Goal: Information Seeking & Learning: Learn about a topic

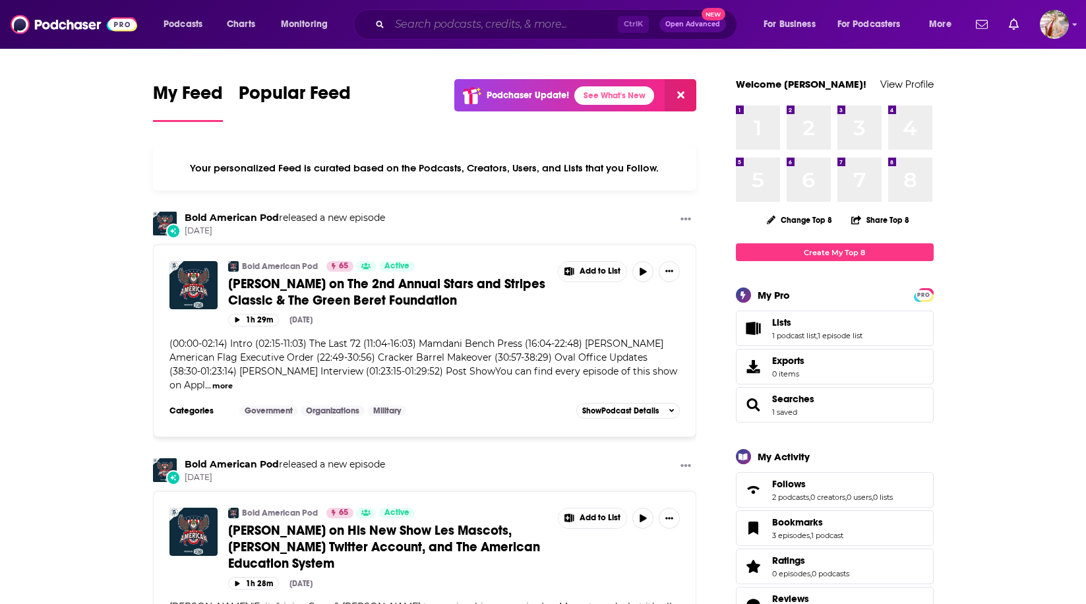
click at [546, 19] on input "Search podcasts, credits, & more..." at bounding box center [504, 24] width 228 height 21
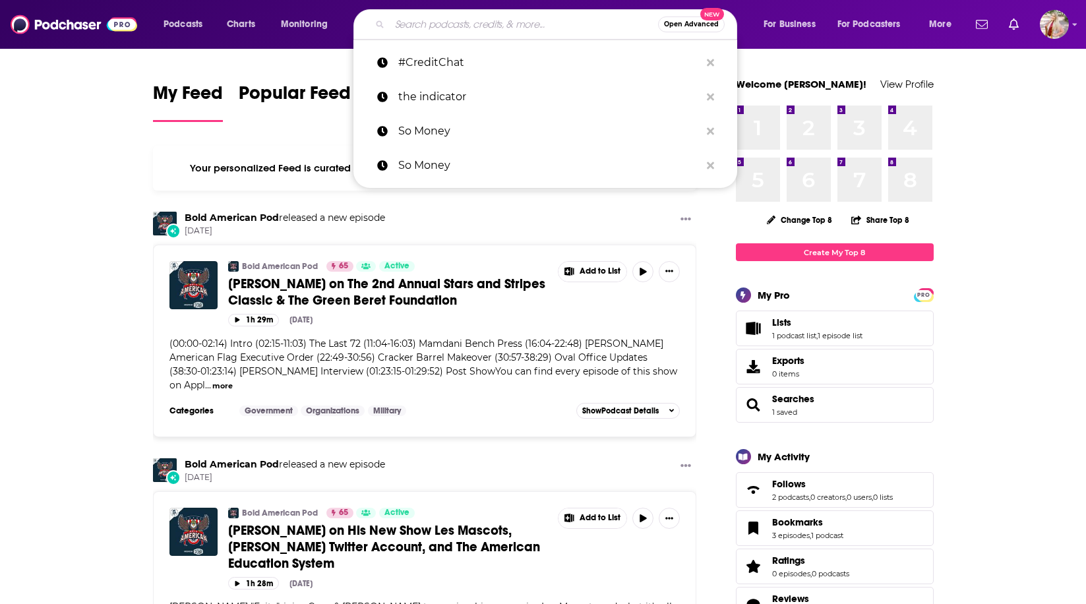
paste input "Women Helping Women Entrepreneurs"
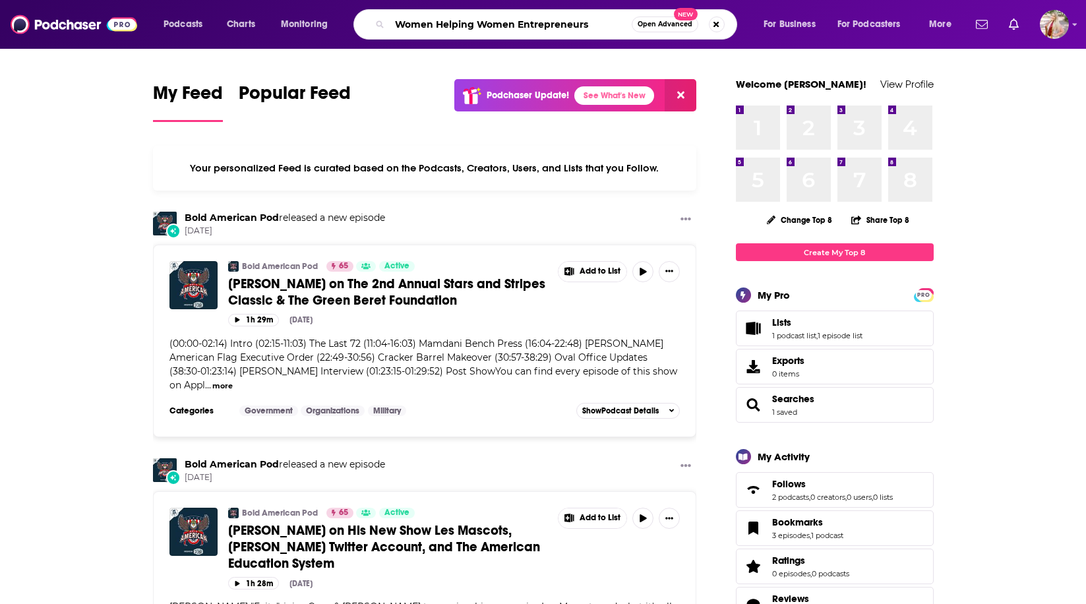
type input "Women Helping Women Entrepreneurs"
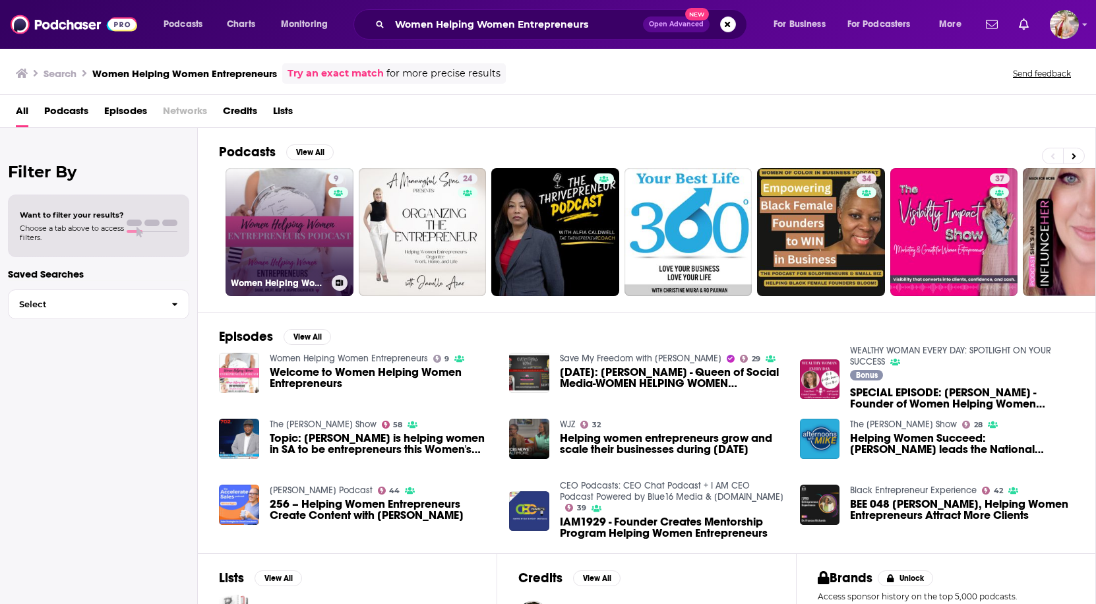
click at [276, 212] on link "9 Women Helping Women Entrepreneurs" at bounding box center [290, 232] width 128 height 128
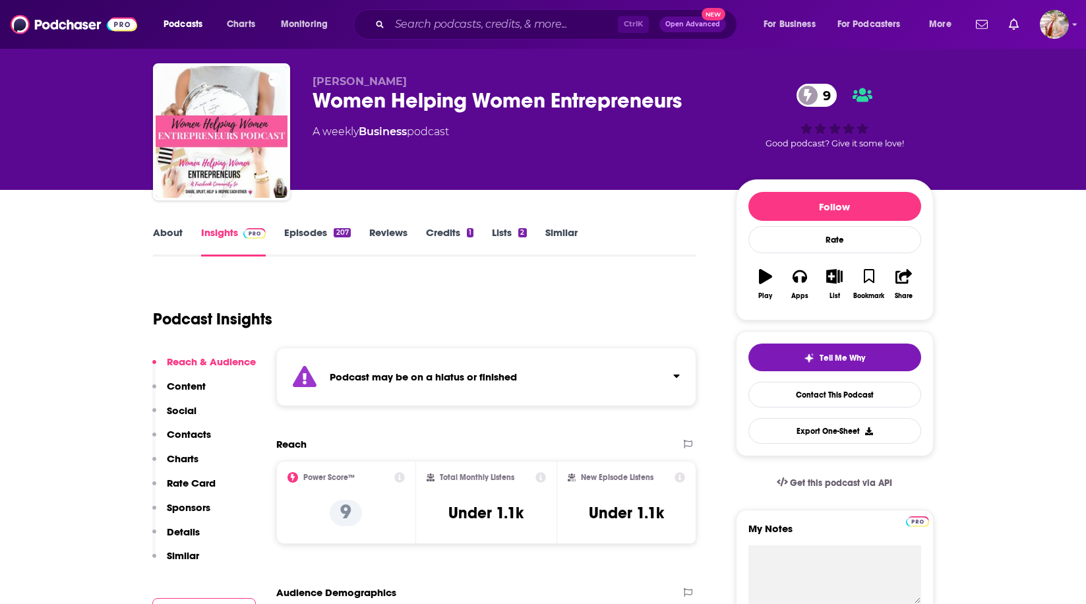
scroll to position [66, 0]
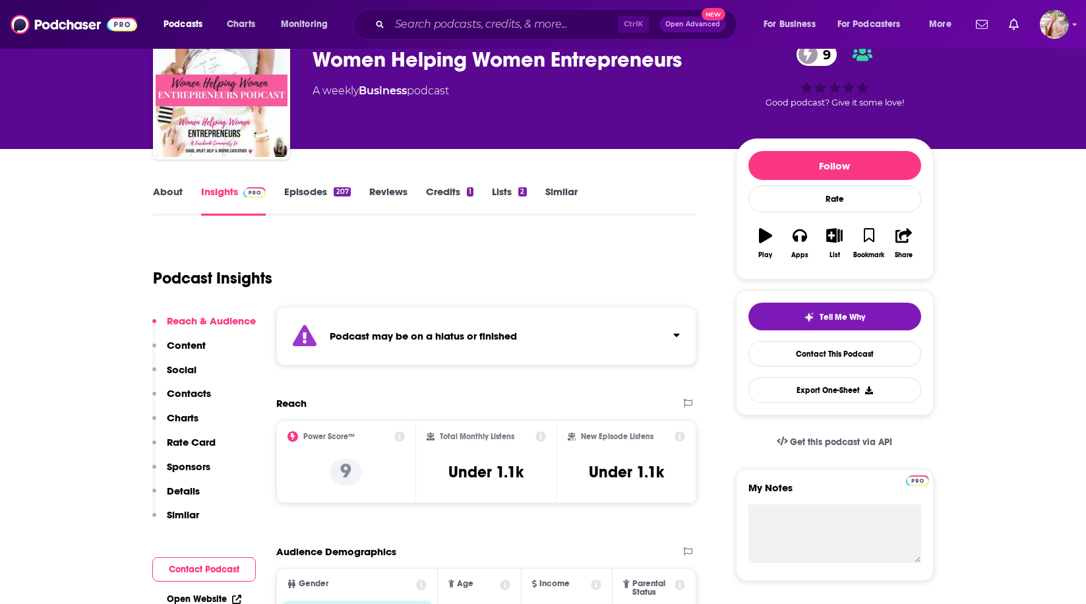
click at [312, 194] on link "Episodes 207" at bounding box center [317, 200] width 66 height 30
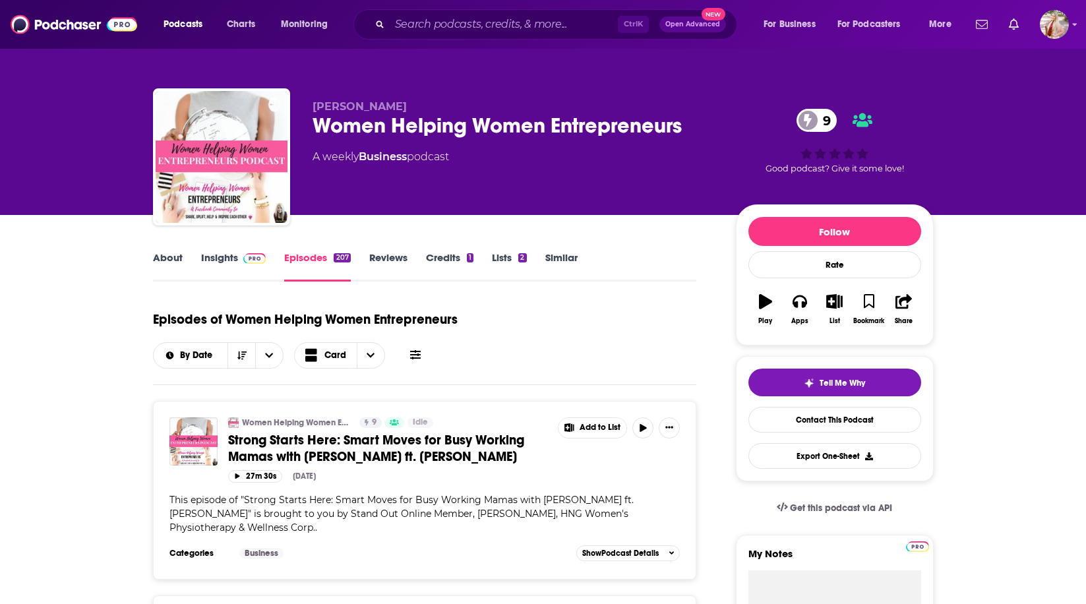
click at [206, 256] on link "Insights" at bounding box center [233, 266] width 65 height 30
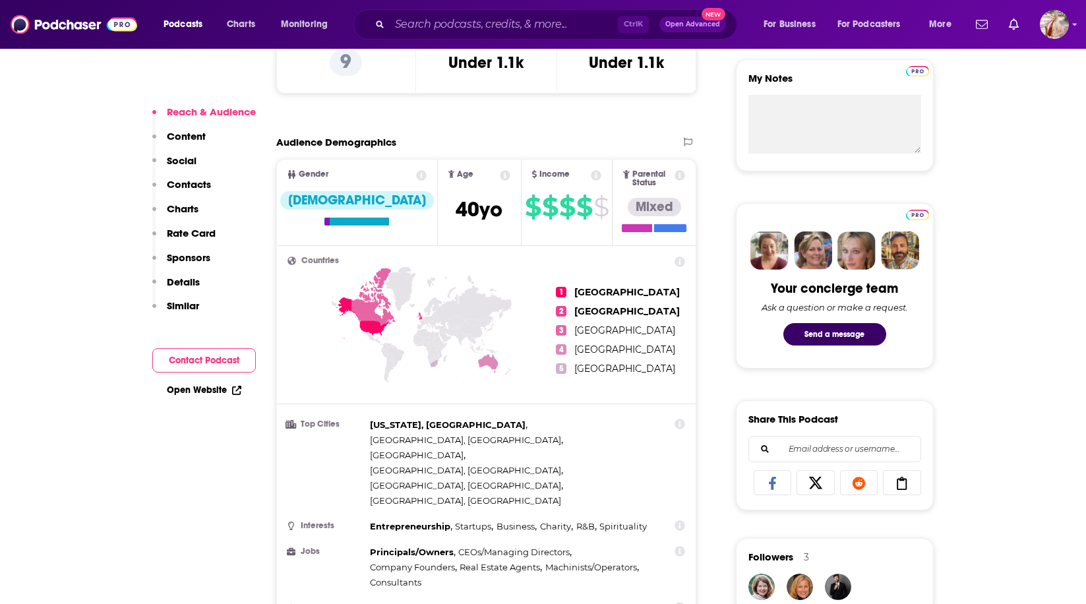
scroll to position [528, 0]
